Goal: Task Accomplishment & Management: Use online tool/utility

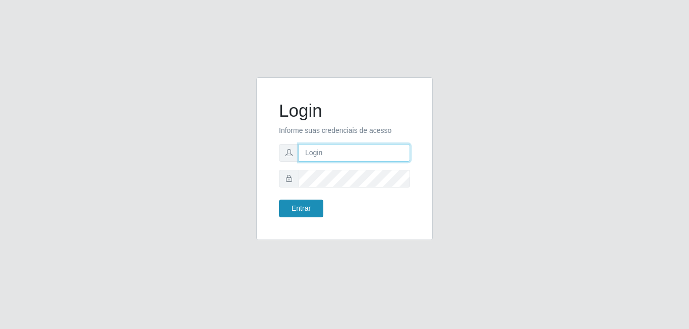
type input "[EMAIL_ADDRESS][DOMAIN_NAME]"
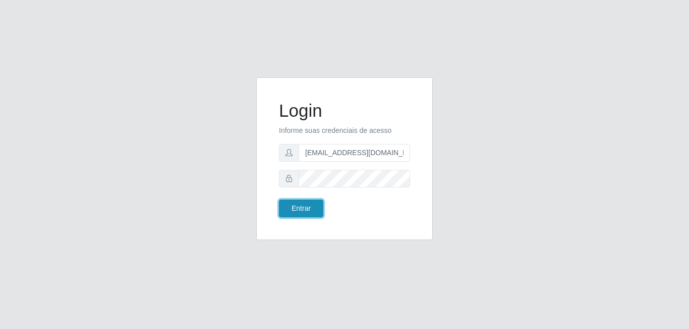
click at [304, 208] on button "Entrar" at bounding box center [301, 208] width 44 height 18
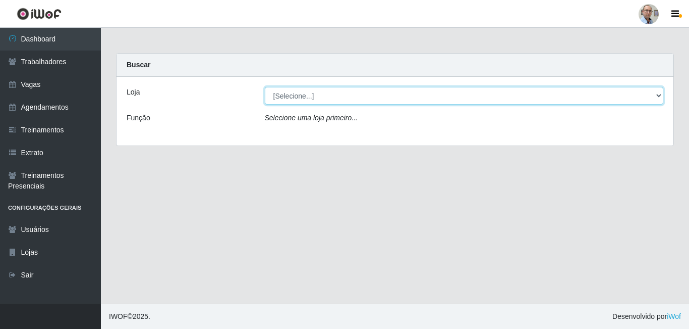
click at [661, 95] on select "[Selecione...] Mar Vermelho - Loja 04" at bounding box center [464, 96] width 399 height 18
select select "251"
click at [265, 87] on select "[Selecione...] Mar Vermelho - Loja 04" at bounding box center [464, 96] width 399 height 18
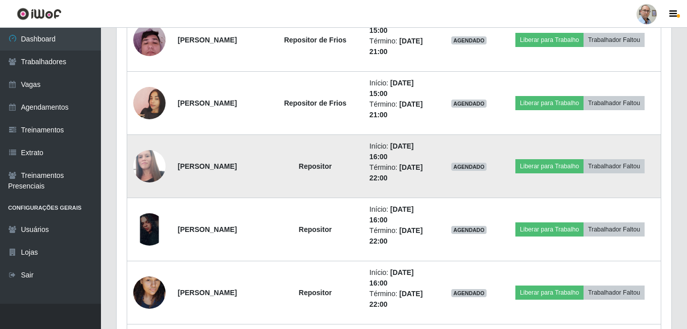
scroll to position [1110, 0]
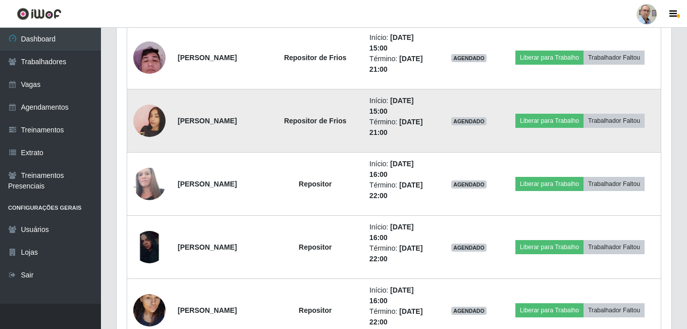
click at [150, 121] on img at bounding box center [149, 121] width 32 height 58
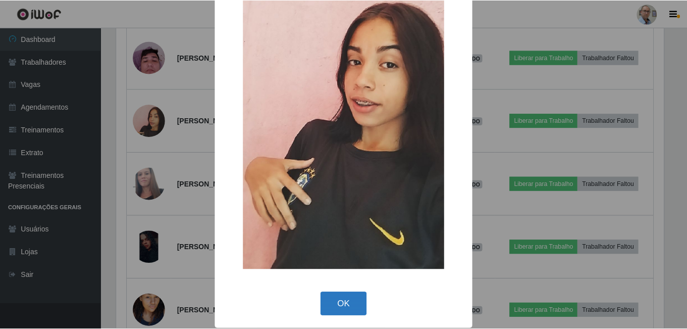
scroll to position [119, 0]
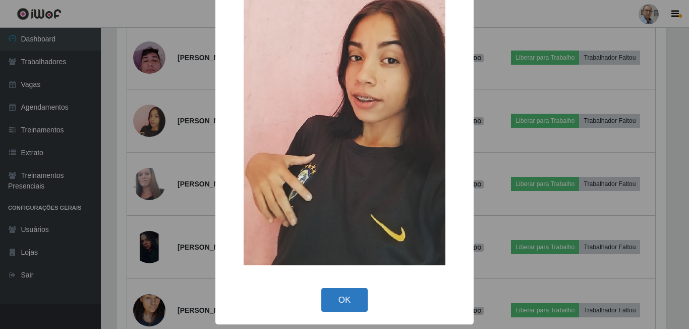
click at [338, 297] on button "OK" at bounding box center [344, 300] width 47 height 24
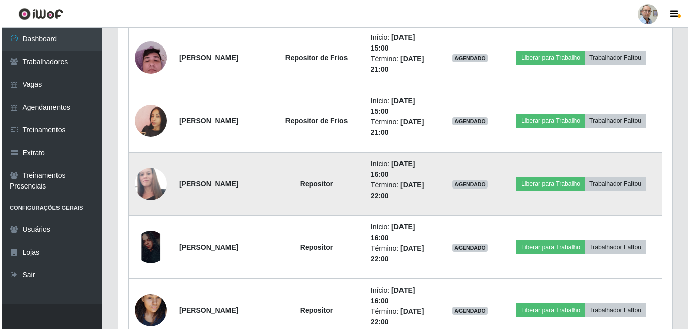
scroll to position [209, 555]
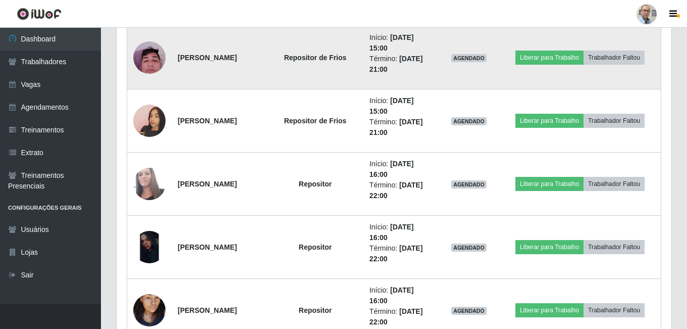
click at [157, 57] on img at bounding box center [149, 57] width 32 height 43
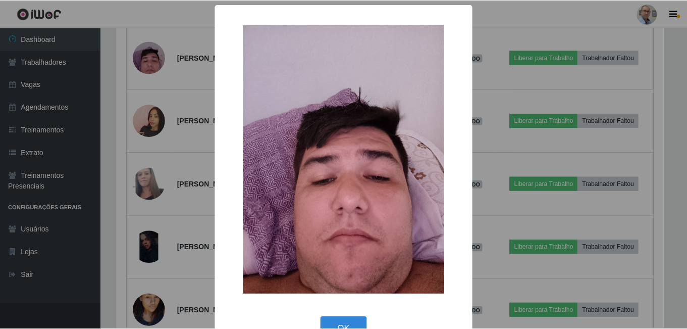
scroll to position [29, 0]
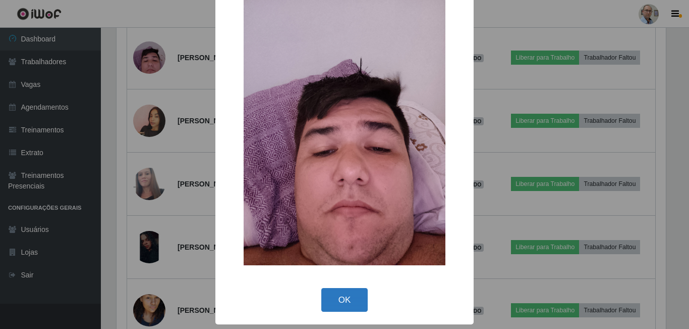
click at [341, 299] on button "OK" at bounding box center [344, 300] width 47 height 24
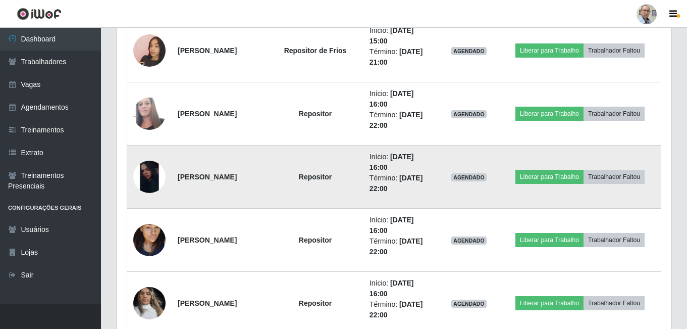
scroll to position [1112, 0]
